Goal: Browse casually: Explore the website without a specific task or goal

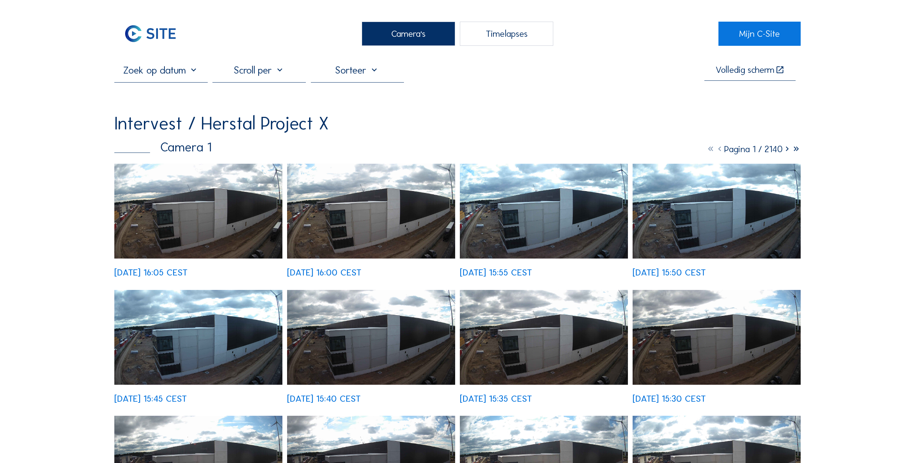
click at [195, 224] on img at bounding box center [198, 211] width 168 height 95
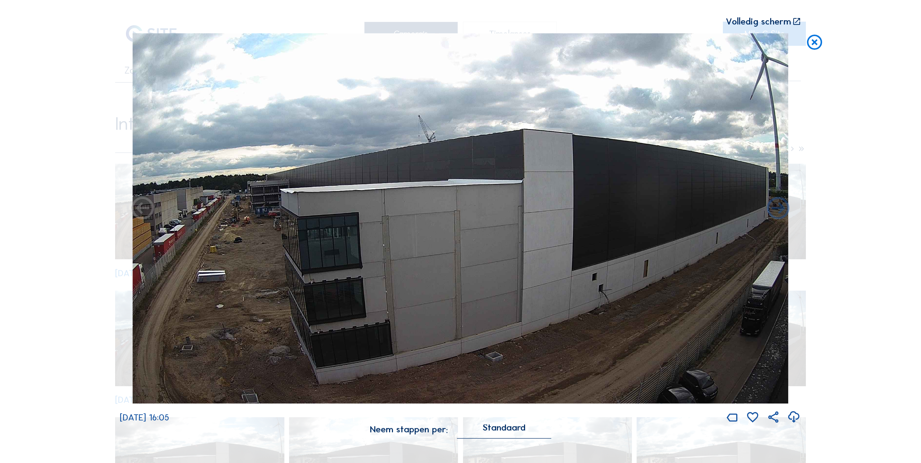
click at [816, 44] on icon at bounding box center [814, 42] width 18 height 19
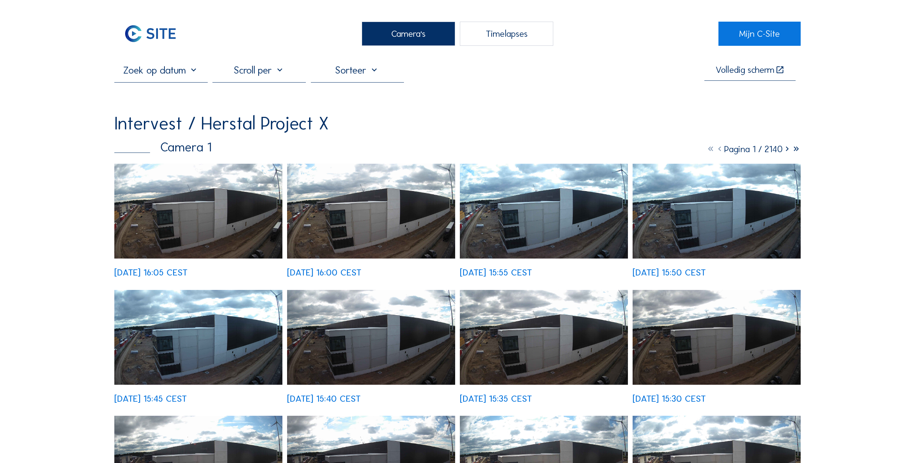
click at [420, 35] on div "Camera's" at bounding box center [408, 34] width 93 height 24
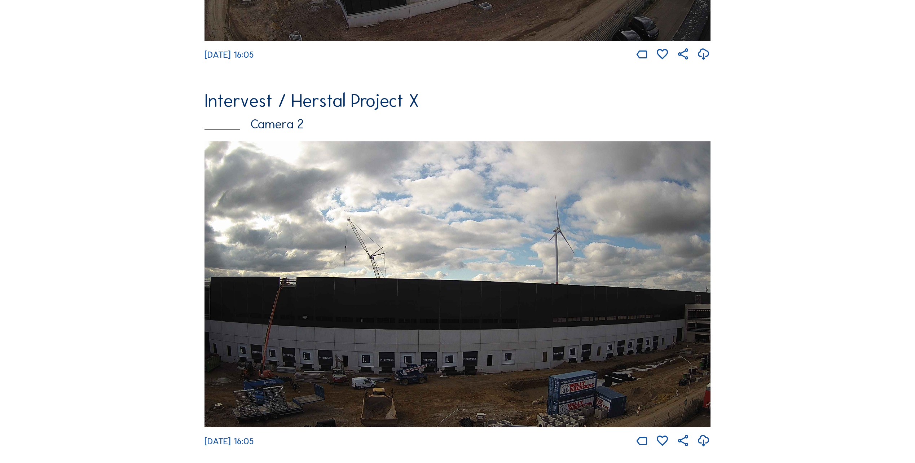
scroll to position [397, 0]
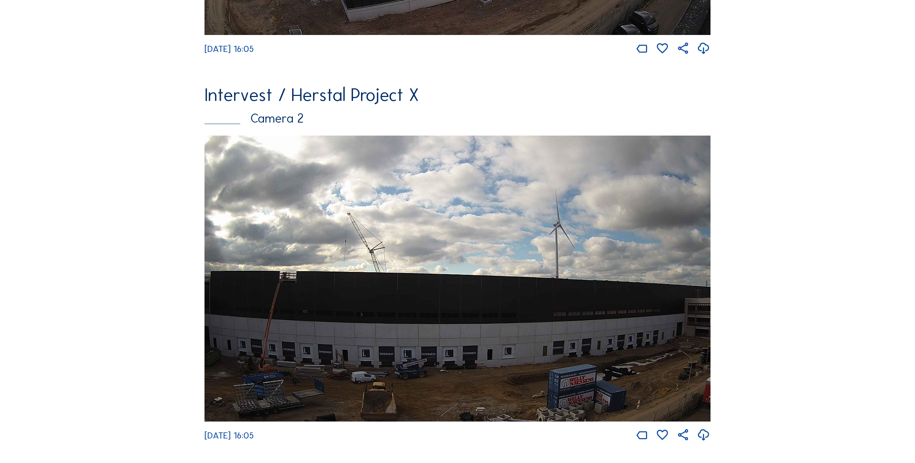
click at [326, 343] on img at bounding box center [458, 279] width 506 height 286
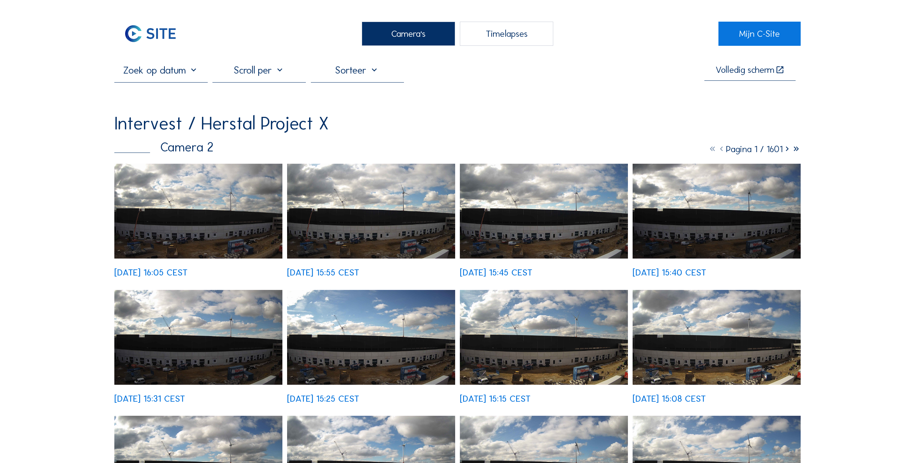
click at [185, 224] on img at bounding box center [198, 211] width 168 height 95
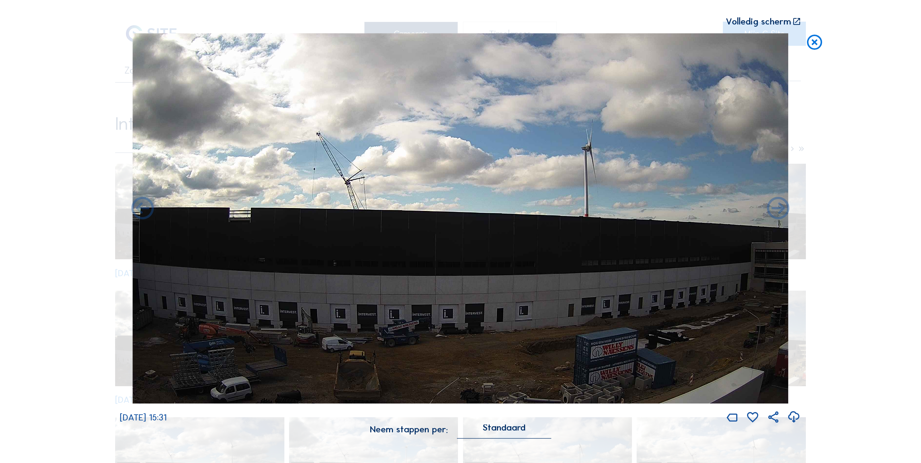
click at [783, 209] on icon at bounding box center [777, 209] width 27 height 27
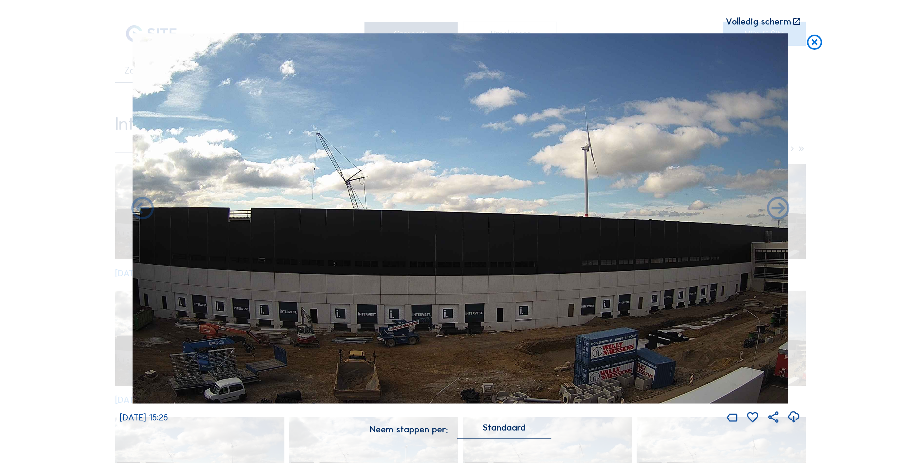
click at [783, 209] on icon at bounding box center [777, 209] width 27 height 27
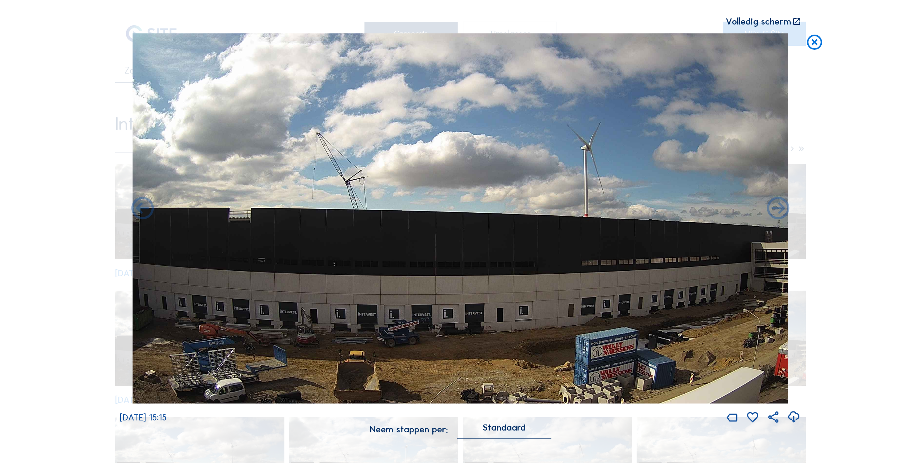
click at [783, 209] on icon at bounding box center [777, 209] width 27 height 27
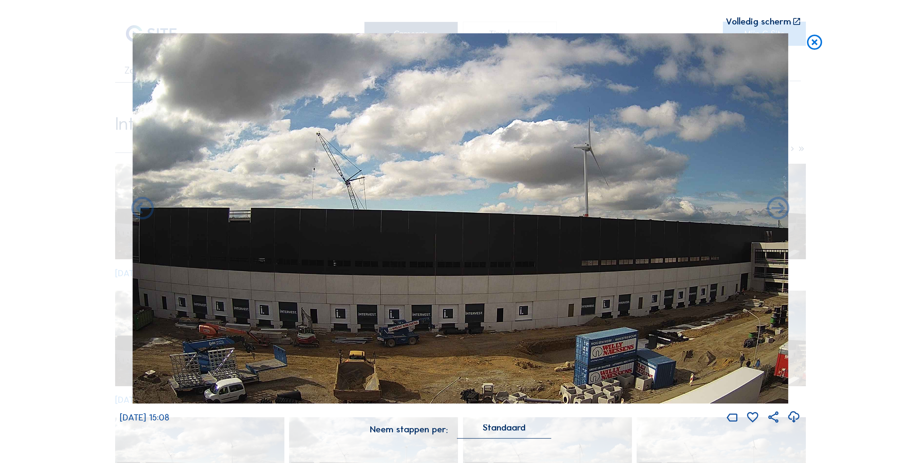
click at [782, 211] on icon at bounding box center [777, 209] width 27 height 27
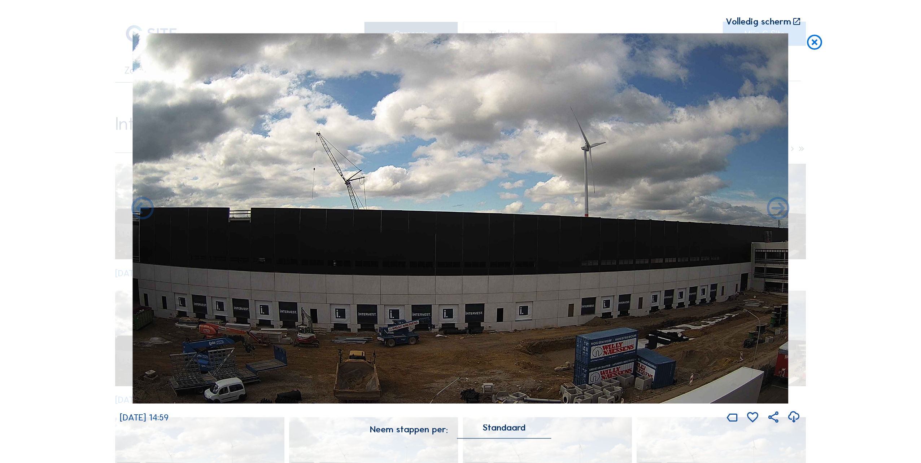
click at [782, 211] on icon at bounding box center [777, 209] width 27 height 27
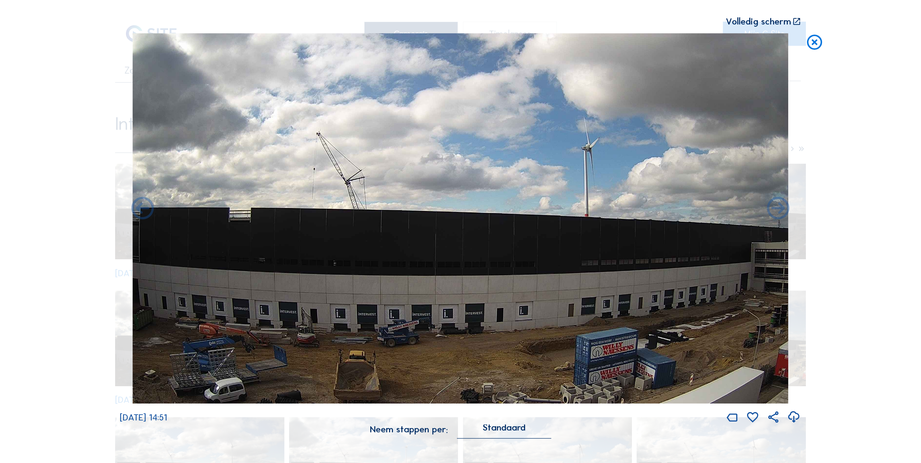
click at [783, 218] on icon at bounding box center [777, 209] width 27 height 27
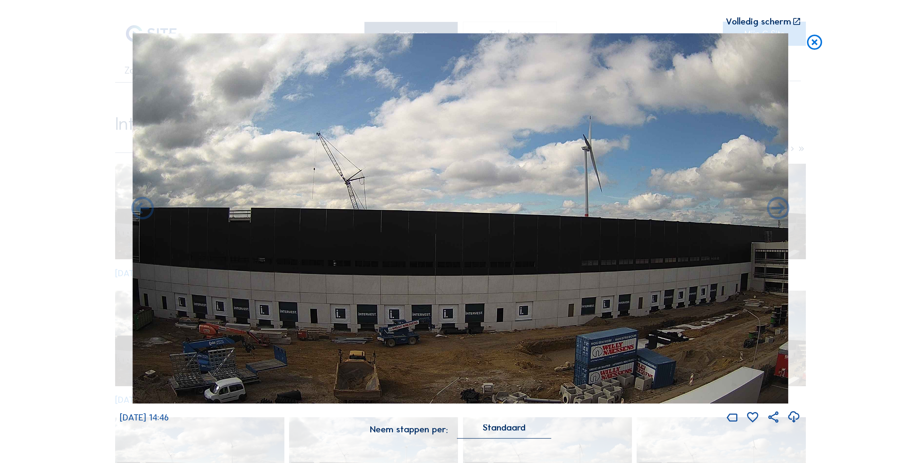
click at [783, 218] on icon at bounding box center [777, 209] width 27 height 27
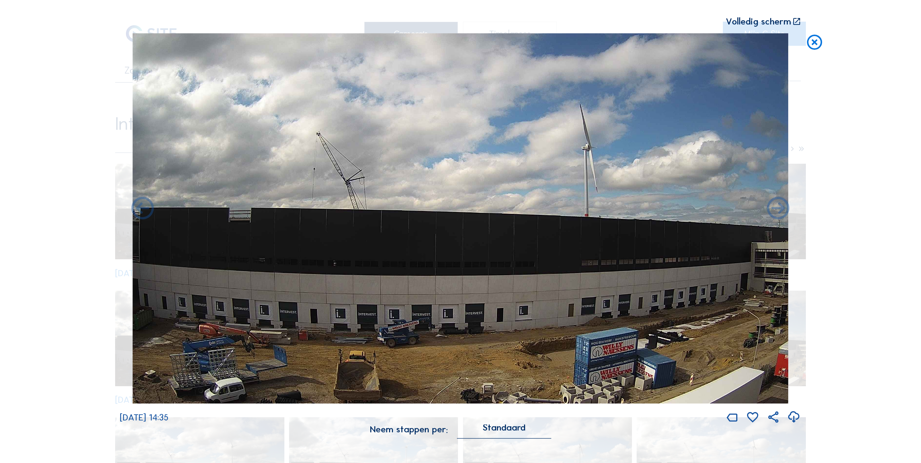
click at [783, 218] on icon at bounding box center [777, 209] width 27 height 27
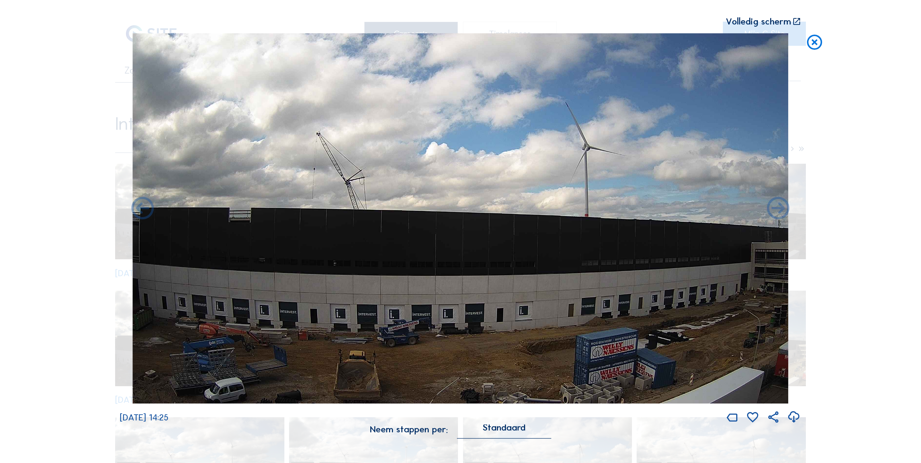
click at [141, 209] on icon at bounding box center [142, 209] width 27 height 27
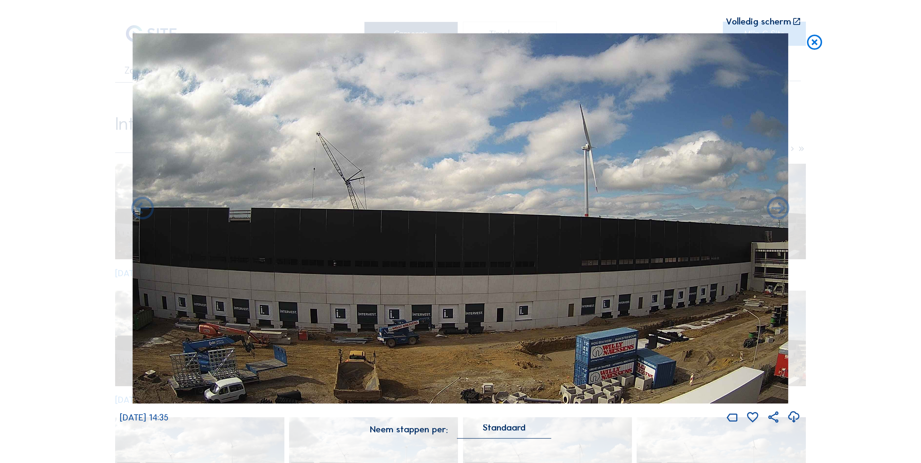
click at [141, 209] on icon at bounding box center [142, 209] width 27 height 27
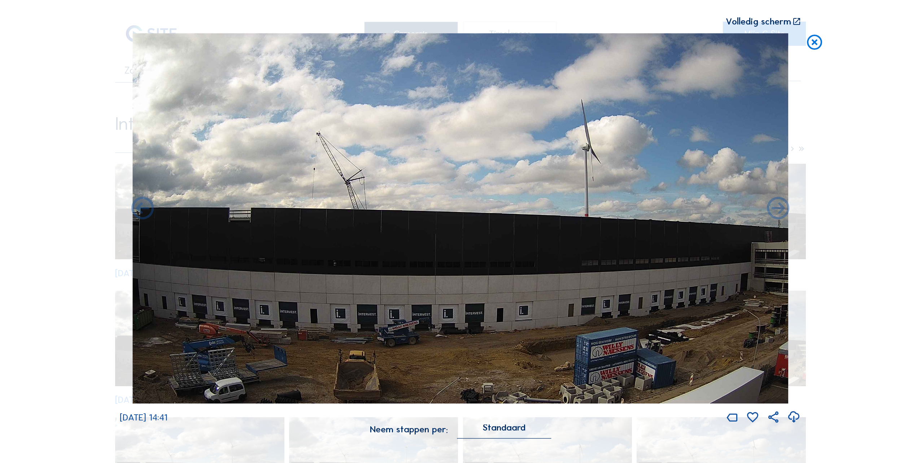
click at [141, 209] on icon at bounding box center [142, 209] width 27 height 27
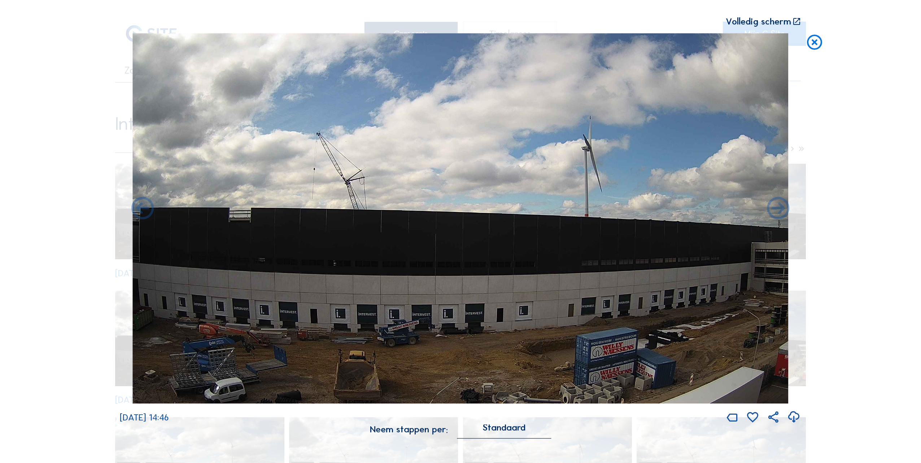
click at [141, 209] on icon at bounding box center [142, 209] width 27 height 27
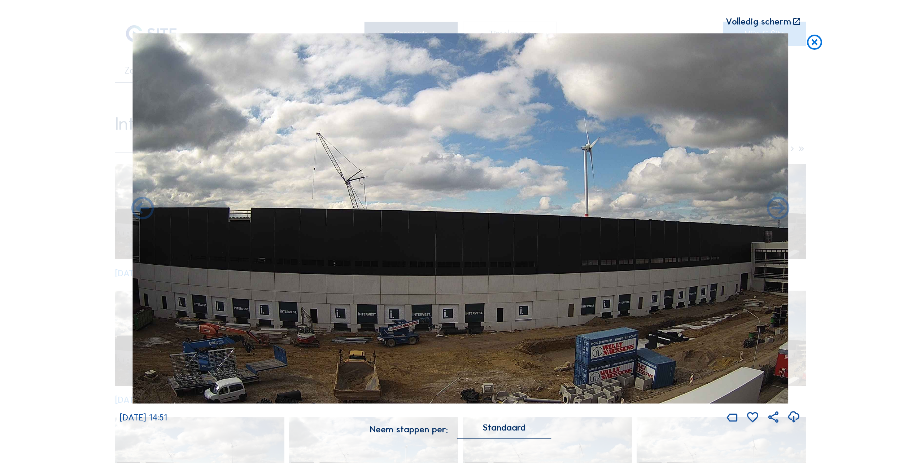
click at [141, 209] on icon at bounding box center [142, 209] width 27 height 27
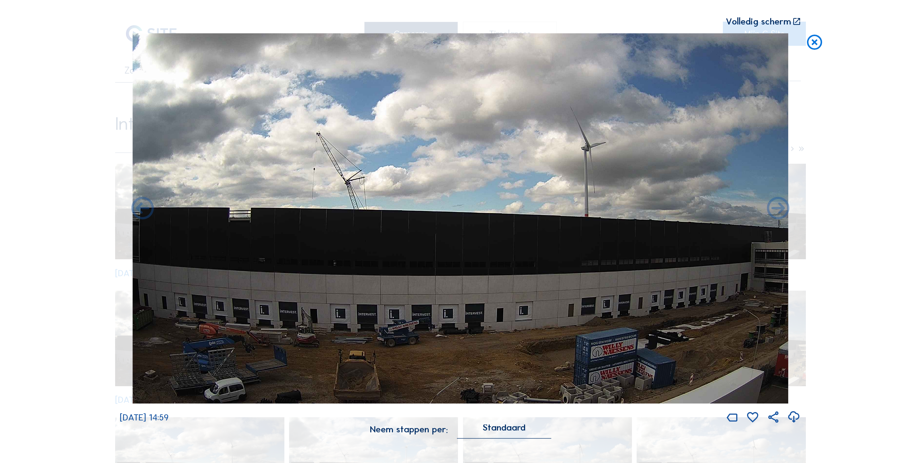
click at [141, 209] on icon at bounding box center [142, 209] width 27 height 27
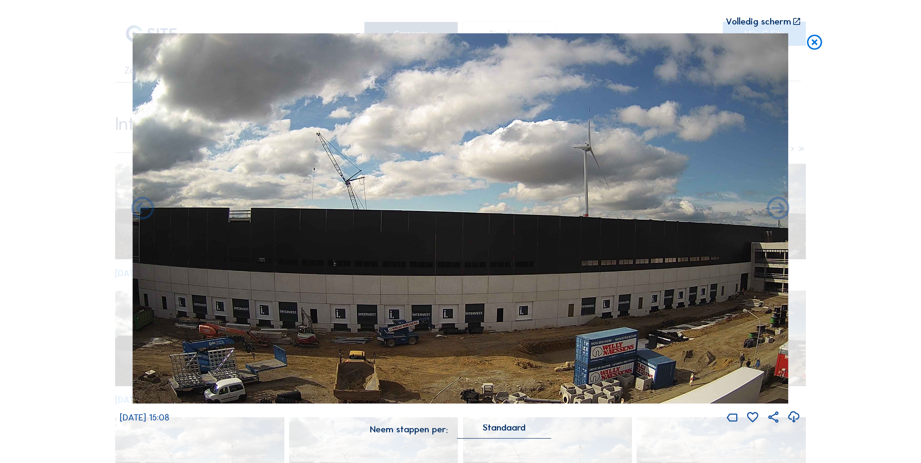
click at [141, 209] on icon at bounding box center [142, 209] width 27 height 27
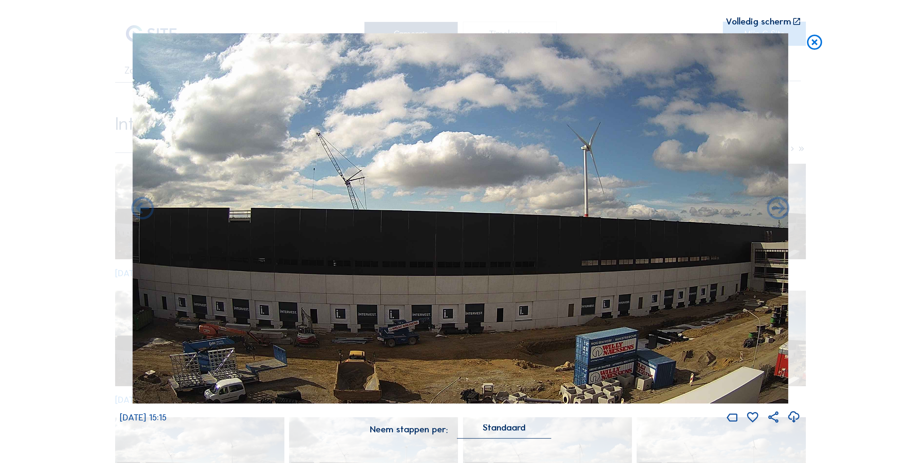
click at [141, 209] on icon at bounding box center [142, 209] width 27 height 27
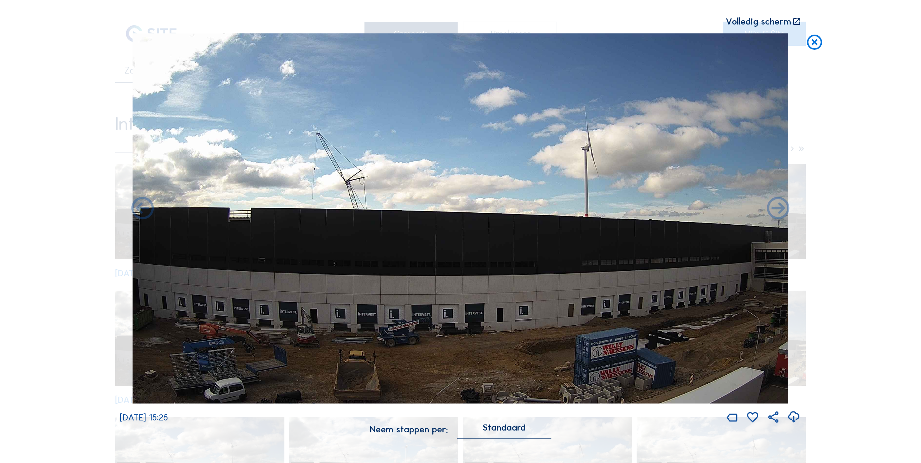
click at [141, 209] on icon at bounding box center [142, 209] width 27 height 27
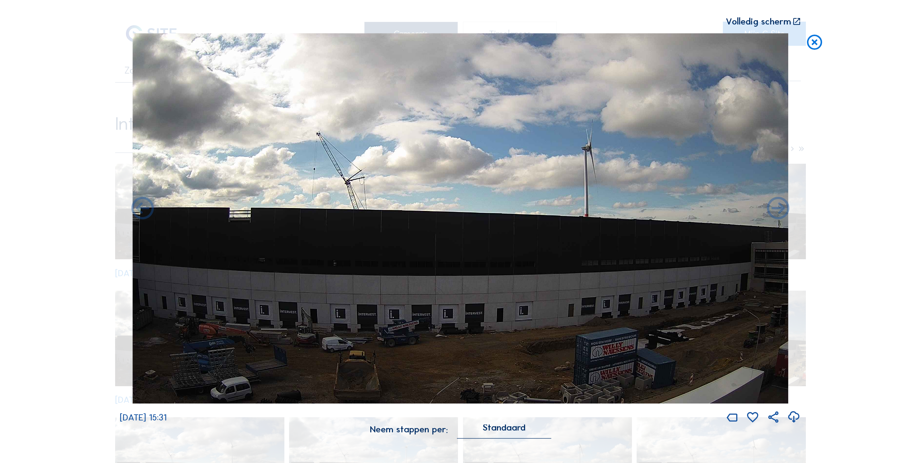
click at [141, 209] on icon at bounding box center [142, 209] width 27 height 27
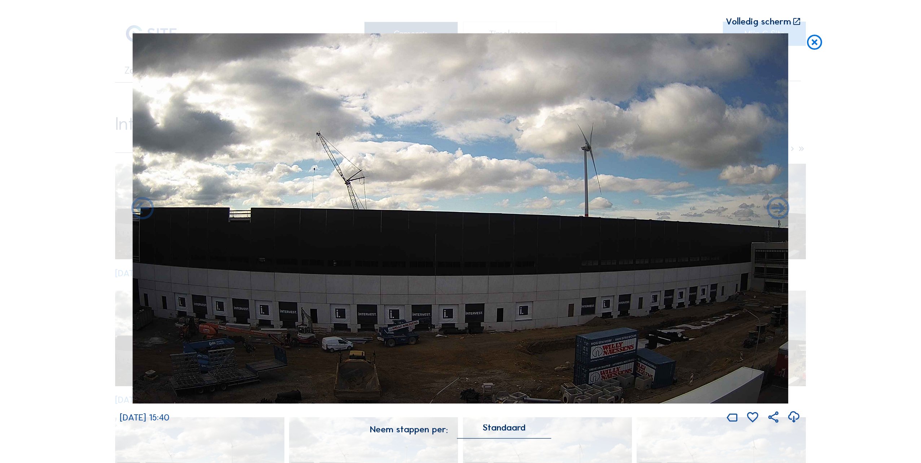
click at [142, 209] on icon at bounding box center [142, 209] width 27 height 27
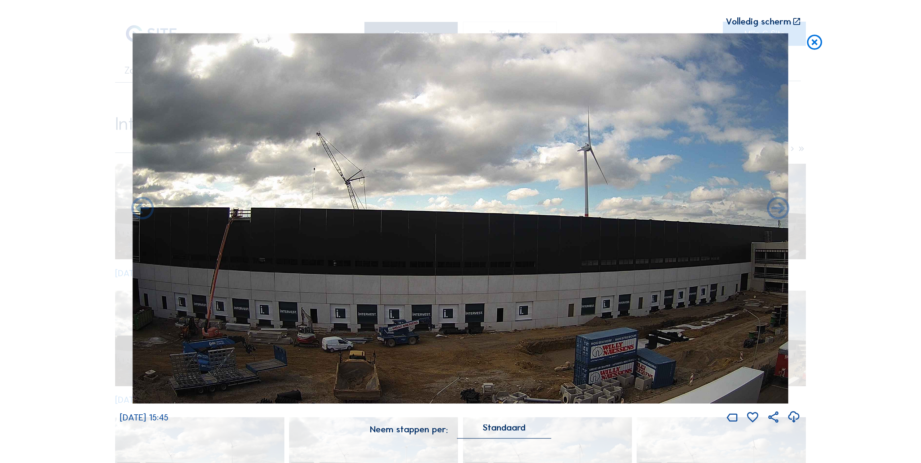
click at [142, 209] on icon at bounding box center [142, 209] width 27 height 27
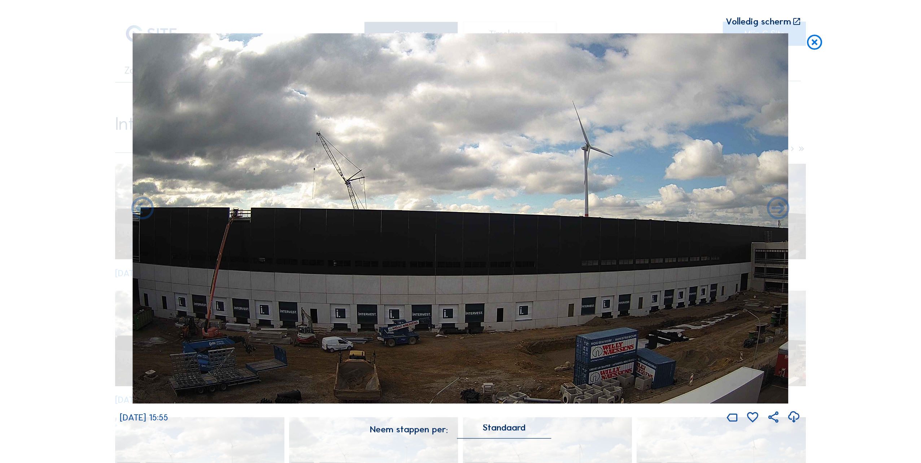
click at [142, 209] on icon at bounding box center [142, 209] width 27 height 27
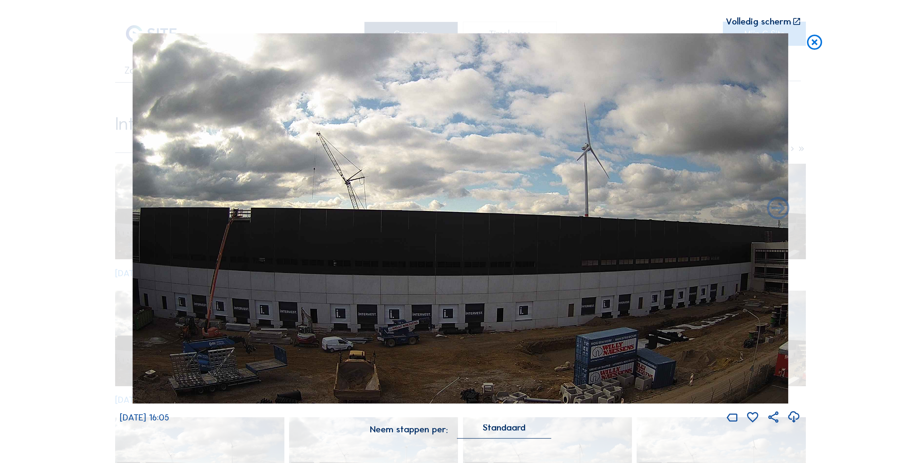
click at [142, 209] on img at bounding box center [461, 218] width 656 height 371
click at [816, 46] on icon at bounding box center [814, 42] width 18 height 19
